Goal: Check status: Check status

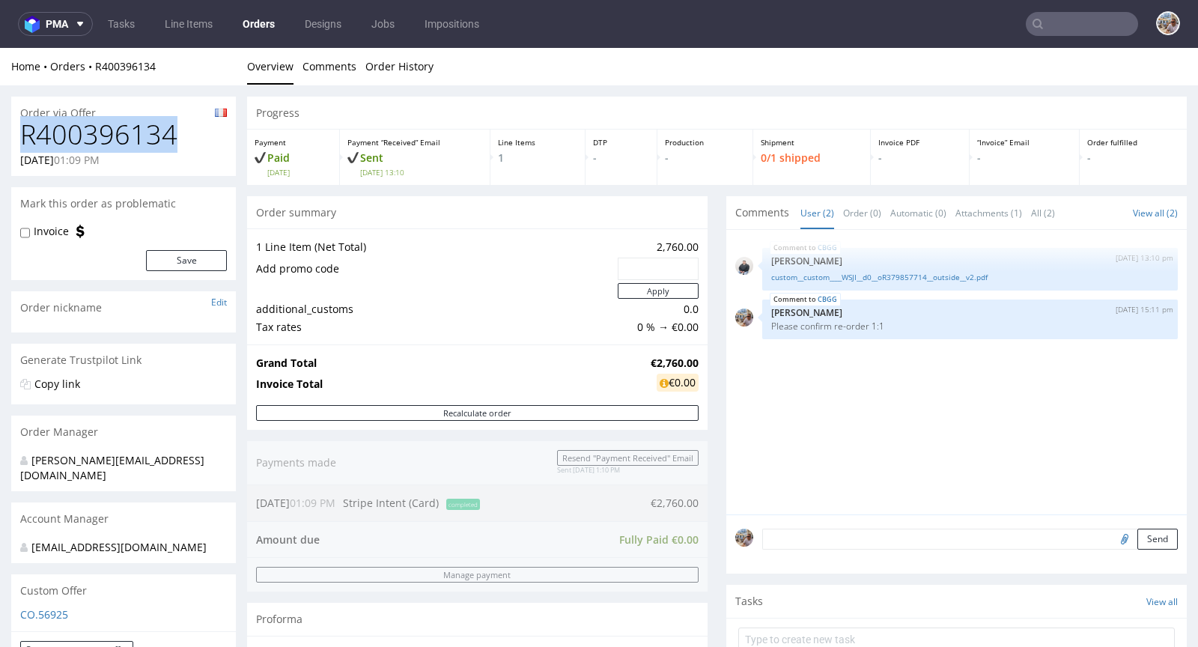
drag, startPoint x: 183, startPoint y: 136, endPoint x: 20, endPoint y: 136, distance: 163.3
click at [20, 136] on h1 "R400396134" at bounding box center [123, 135] width 207 height 30
copy h1 "R400396134"
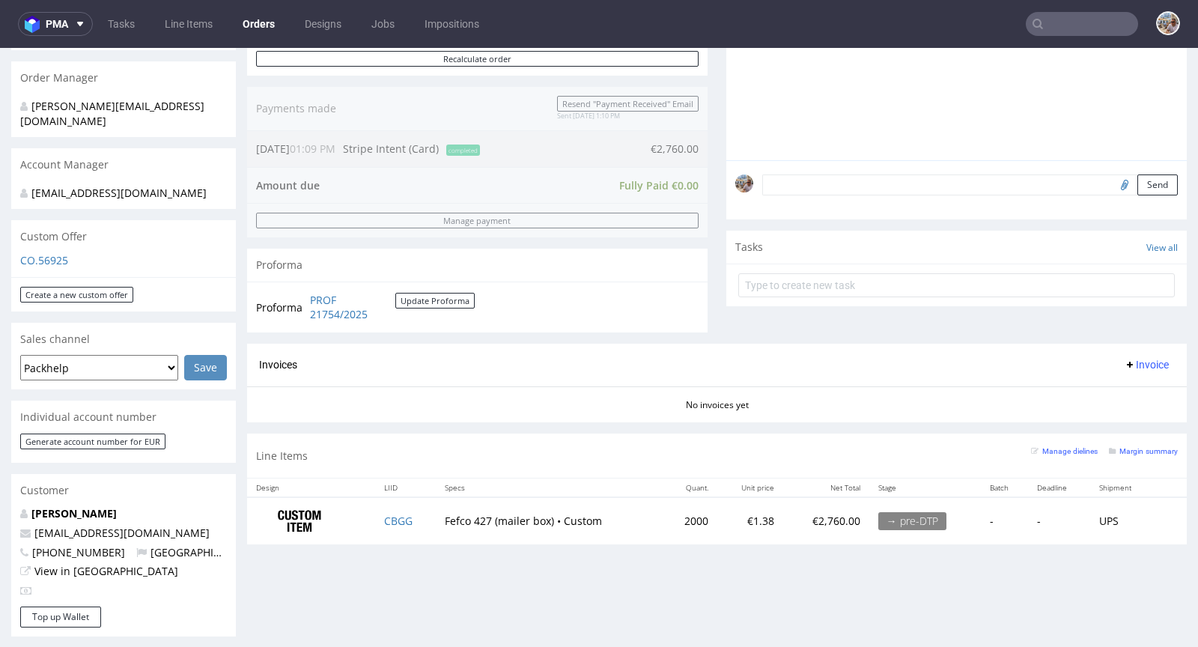
scroll to position [354, 0]
click at [418, 520] on td "CBGG" at bounding box center [405, 520] width 60 height 47
copy link "CBGG"
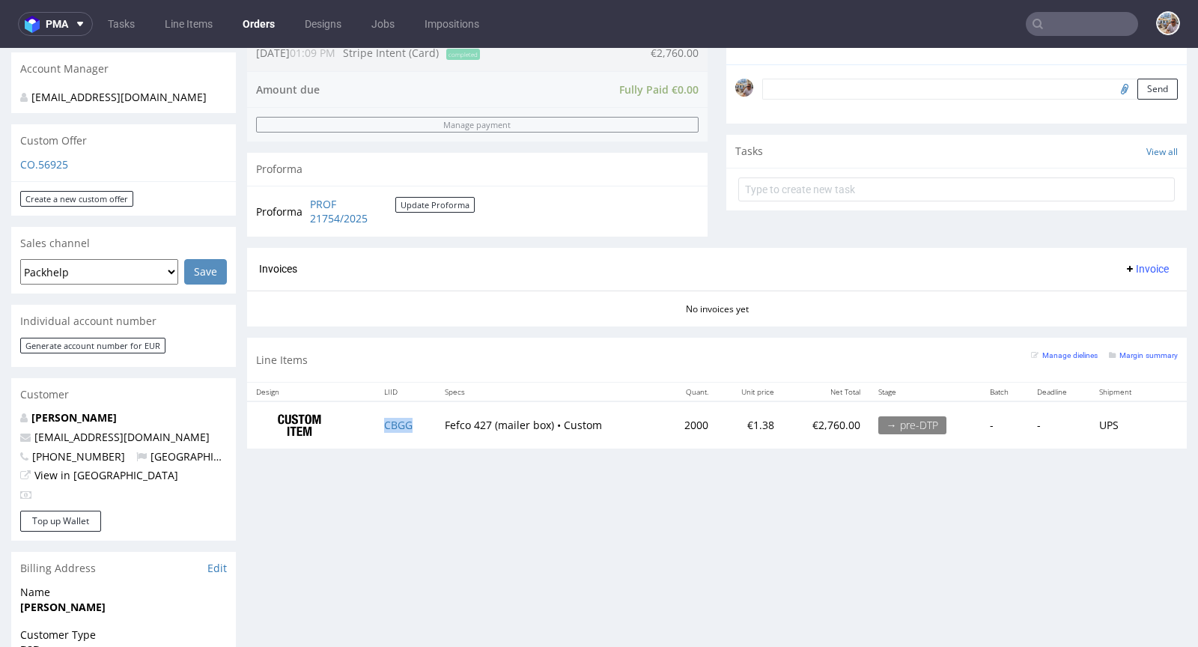
scroll to position [452, 0]
click at [1134, 350] on small "Margin summary" at bounding box center [1143, 353] width 69 height 8
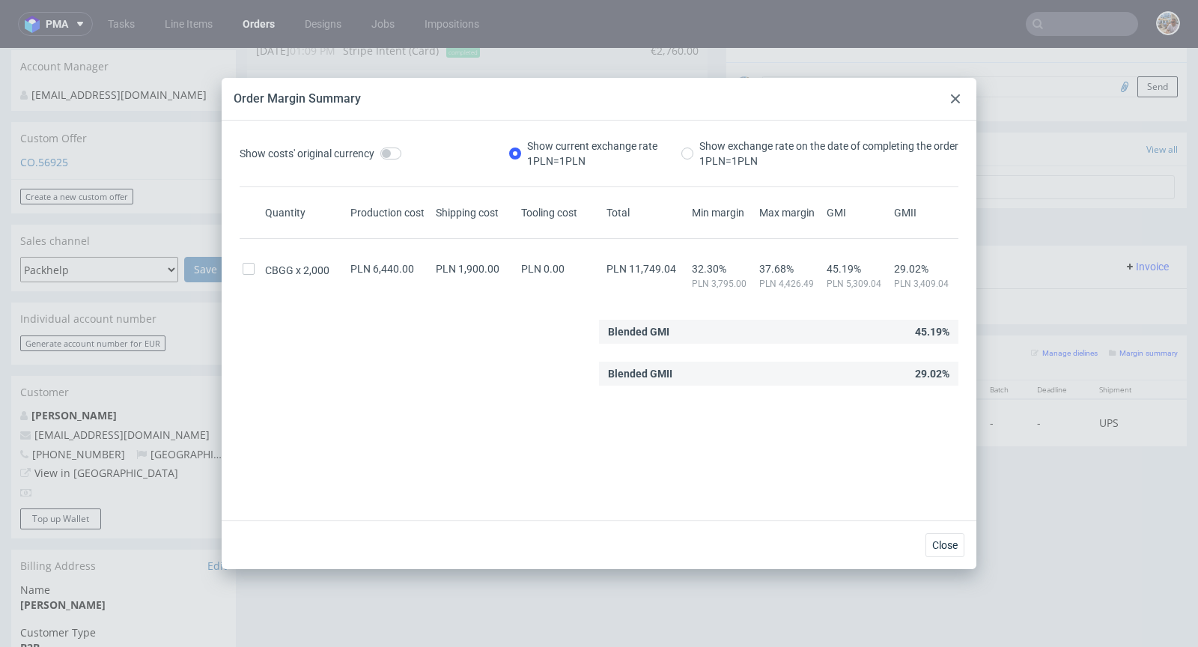
click at [953, 94] on icon at bounding box center [955, 98] width 9 height 9
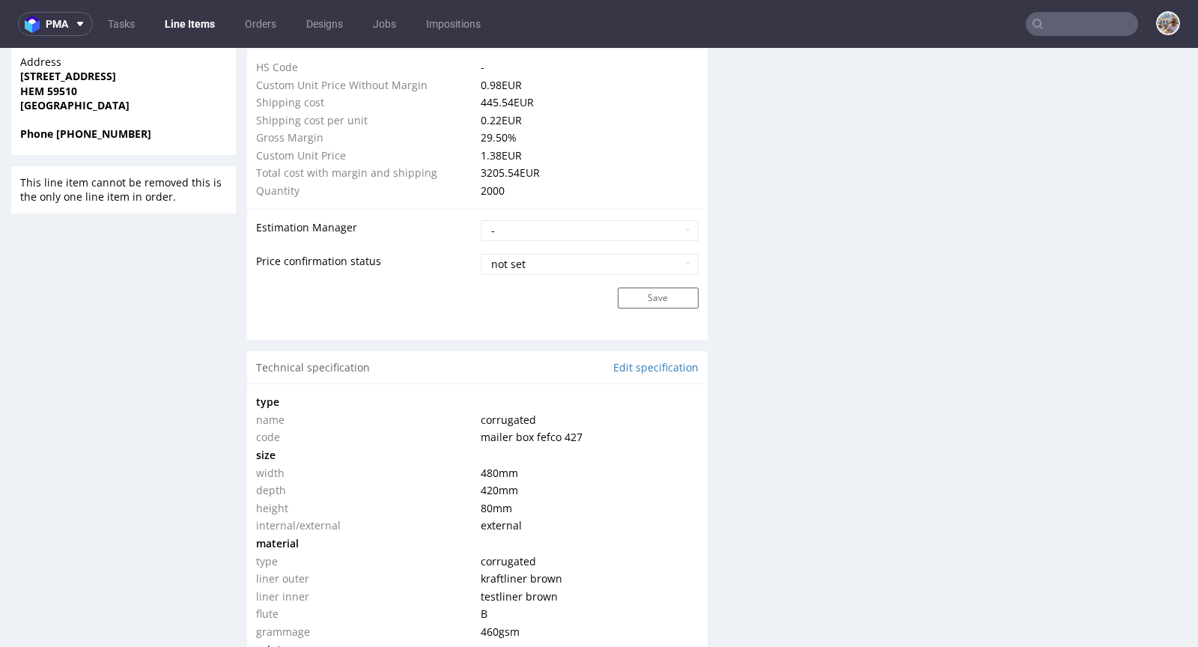
scroll to position [543, 0]
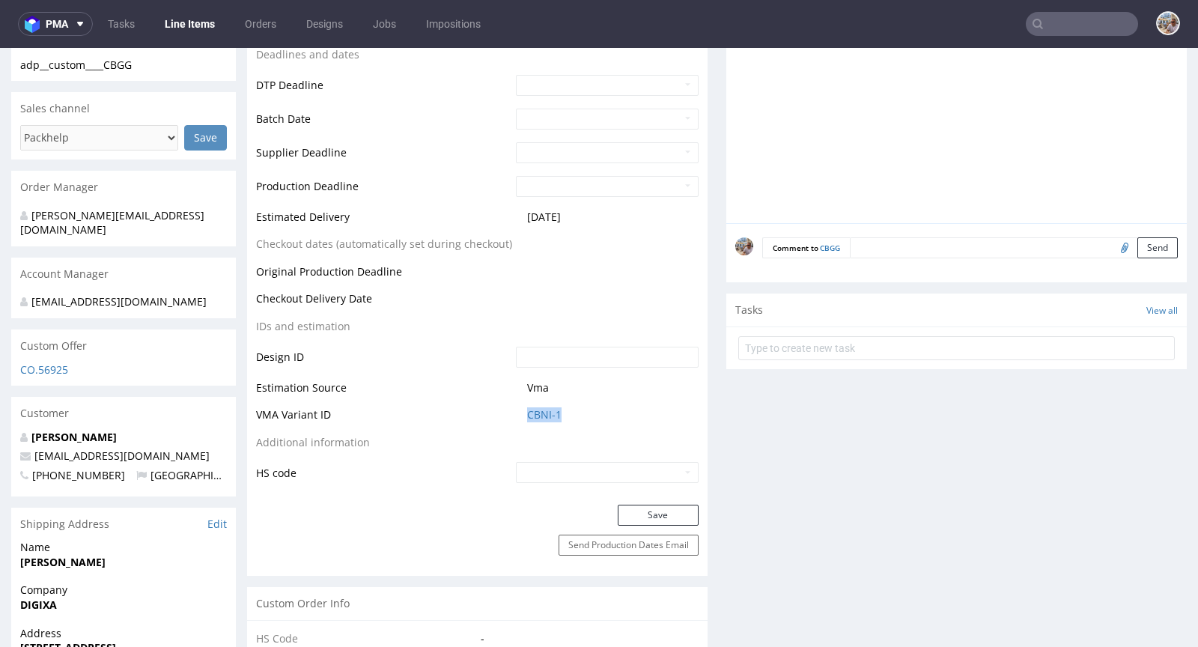
drag, startPoint x: 565, startPoint y: 411, endPoint x: 515, endPoint y: 413, distance: 50.2
click at [515, 413] on td "CBNI-1" at bounding box center [605, 420] width 186 height 28
copy link "CBNI-1"
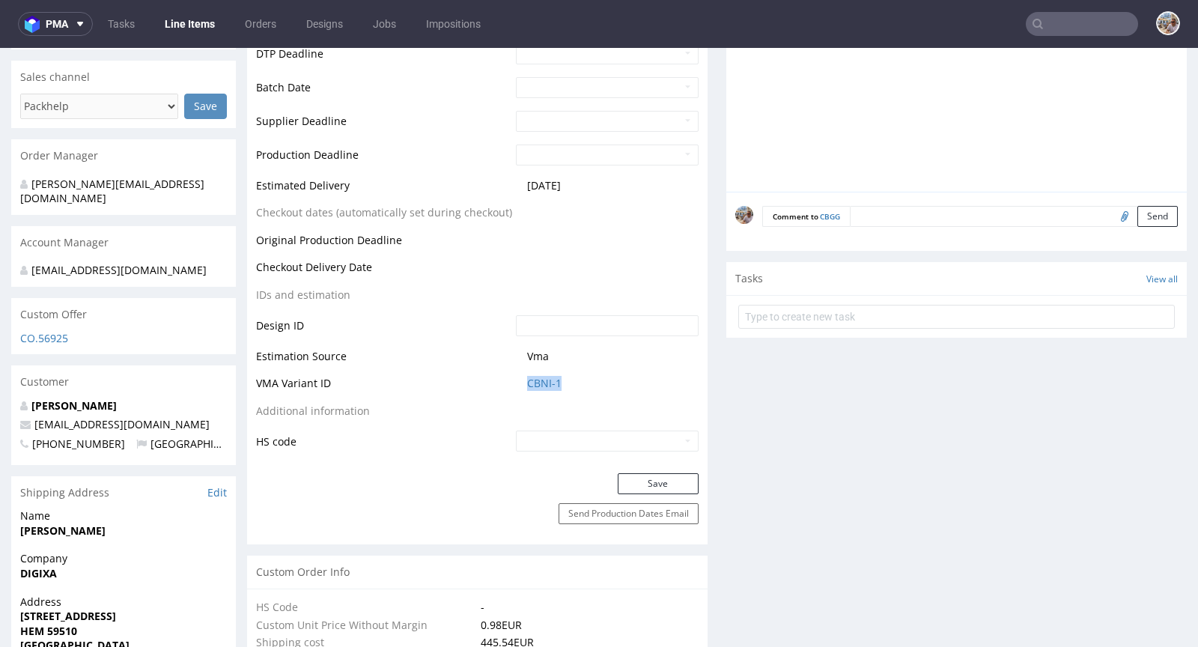
scroll to position [575, 0]
click at [534, 375] on link "CBNI-1" at bounding box center [544, 382] width 34 height 15
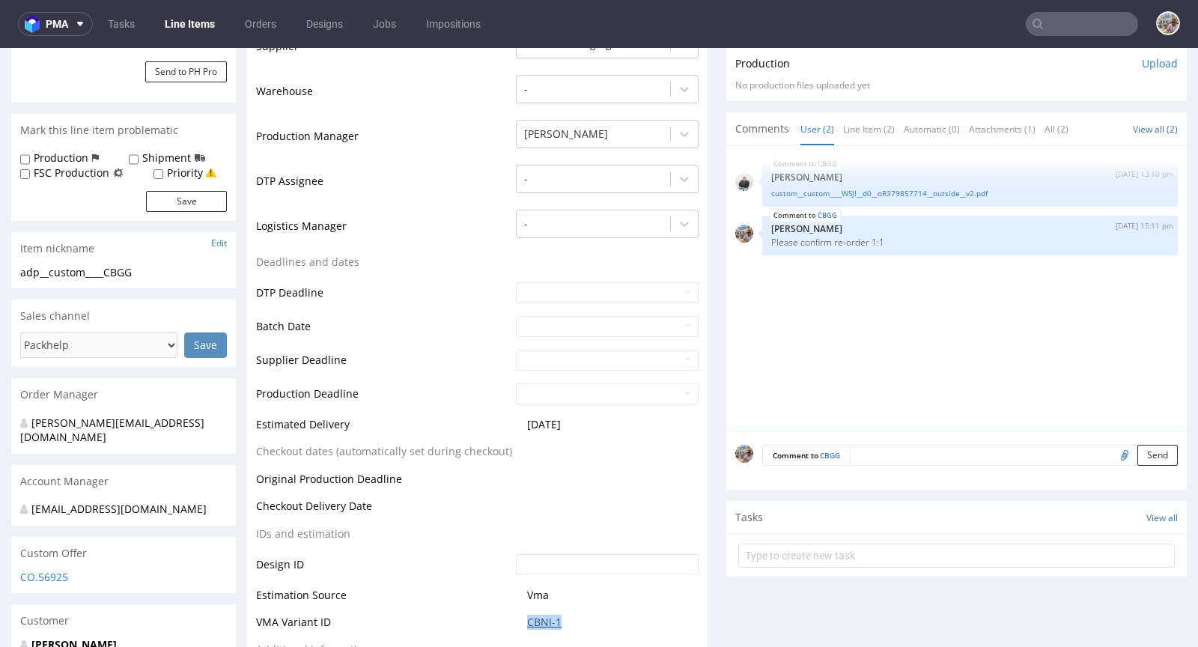
scroll to position [25, 0]
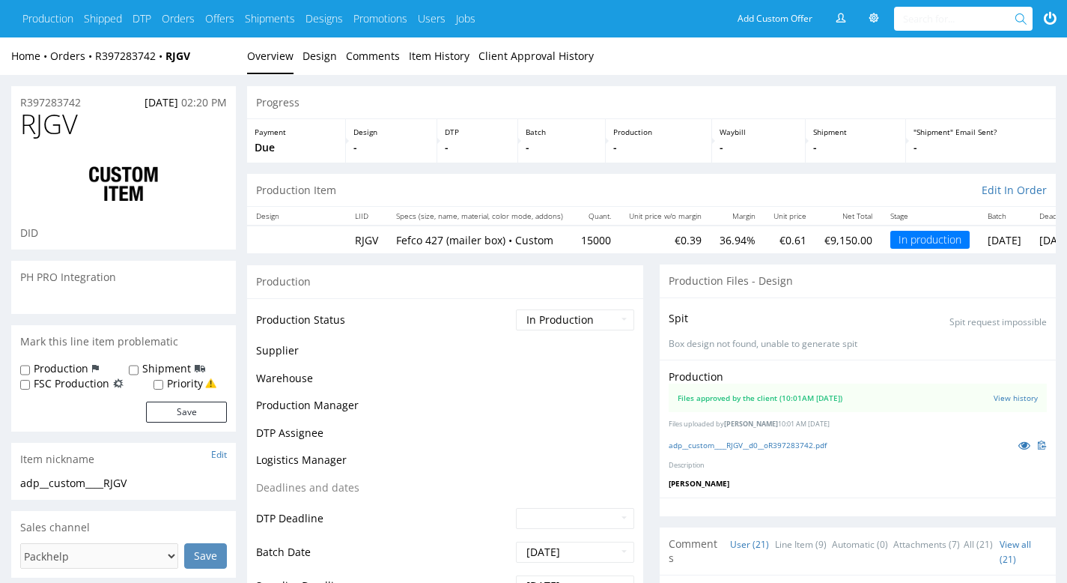
scroll to position [934, 0]
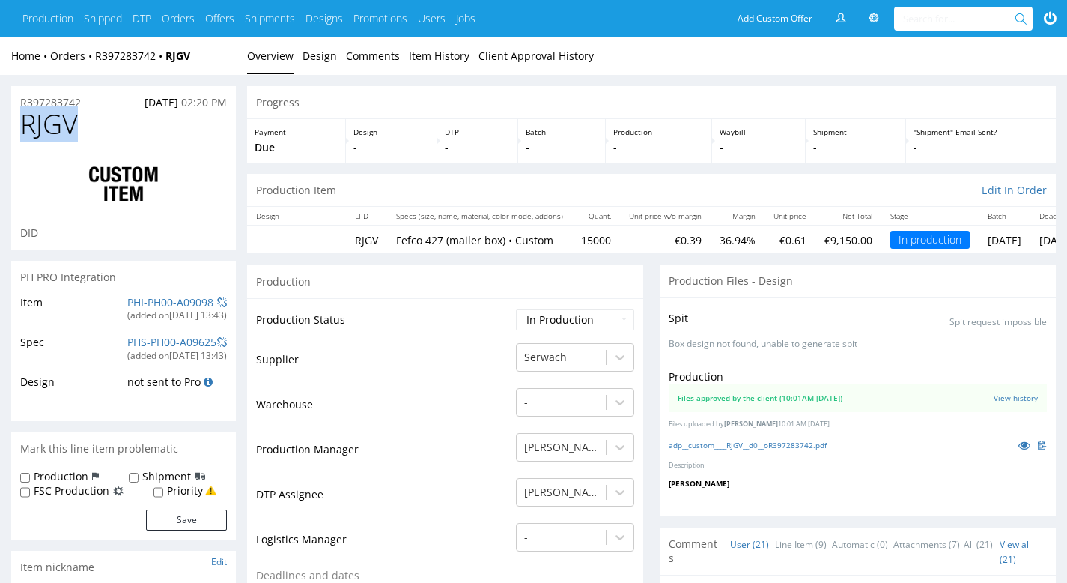
drag, startPoint x: 91, startPoint y: 124, endPoint x: 7, endPoint y: 124, distance: 83.1
copy span "RJGV"
